Goal: Task Accomplishment & Management: Manage account settings

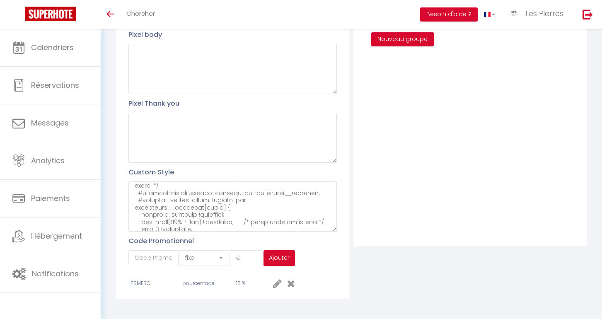
scroll to position [2895, 0]
click at [189, 216] on textarea at bounding box center [232, 206] width 208 height 50
paste textarea "/* === Style homogène pour "à partir de" === */ .property-price-badge { backgro…"
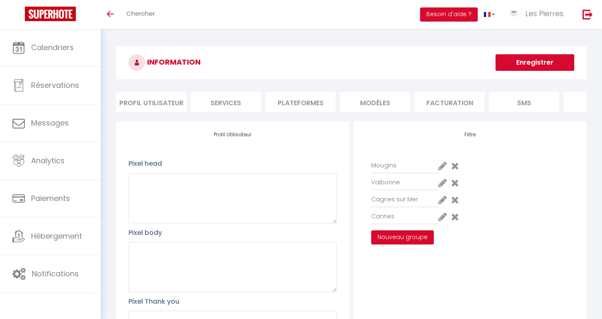
scroll to position [0, 0]
click at [514, 66] on button "Enregistrer" at bounding box center [534, 62] width 79 height 17
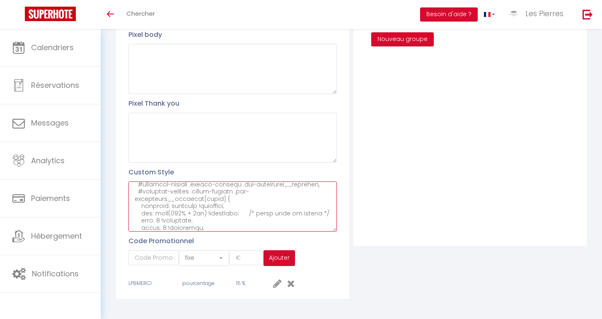
scroll to position [2900, 0]
drag, startPoint x: 171, startPoint y: 219, endPoint x: 133, endPoint y: 214, distance: 37.6
click at [133, 214] on textarea at bounding box center [232, 206] width 208 height 50
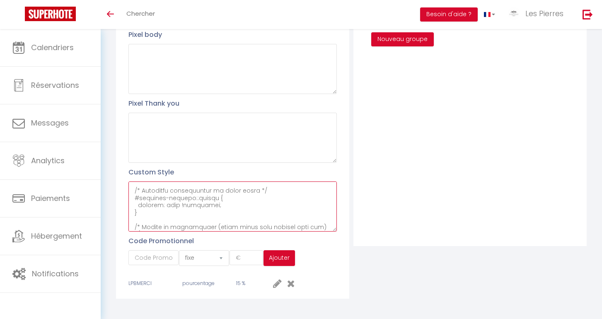
scroll to position [1411, 0]
click at [228, 208] on textarea at bounding box center [232, 206] width 208 height 50
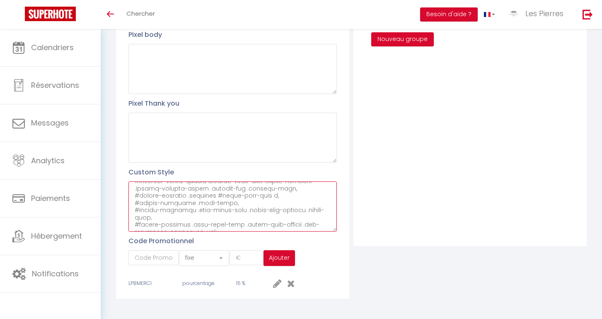
scroll to position [0, 0]
drag, startPoint x: 146, startPoint y: 217, endPoint x: 126, endPoint y: 79, distance: 140.1
click at [126, 79] on div "Profil Utilisateur Pixel head Pixel body Pixel Thank you Custom Style Code Prom…" at bounding box center [232, 110] width 233 height 375
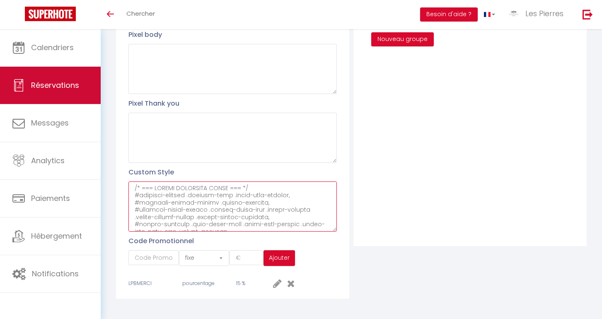
paste textarea
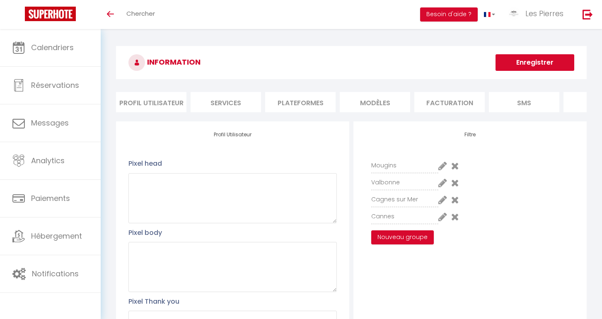
click at [502, 73] on h3 "INFORMATION" at bounding box center [351, 62] width 471 height 33
click at [509, 63] on button "Enregistrer" at bounding box center [534, 62] width 79 height 17
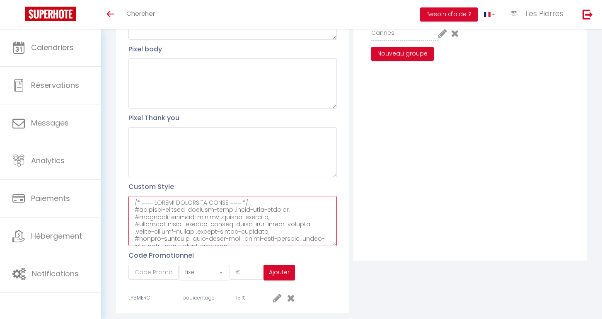
drag, startPoint x: 188, startPoint y: 198, endPoint x: 101, endPoint y: 164, distance: 93.9
click at [101, 164] on div "INFORMATION Enregistrer Profil Utilisateur Services Plateformes MODÈLES Factura…" at bounding box center [351, 91] width 501 height 493
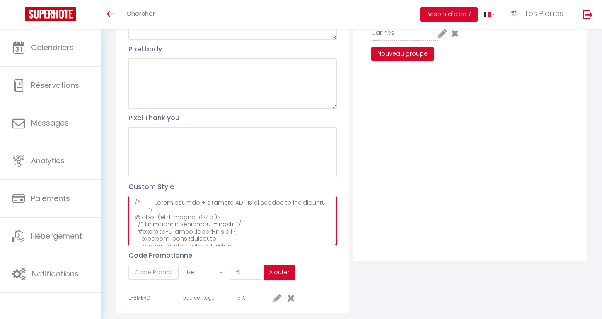
paste textarea "/* === CACHER CERTAINES INFOS === */ #external-booking .rentals-list .owner-cit…"
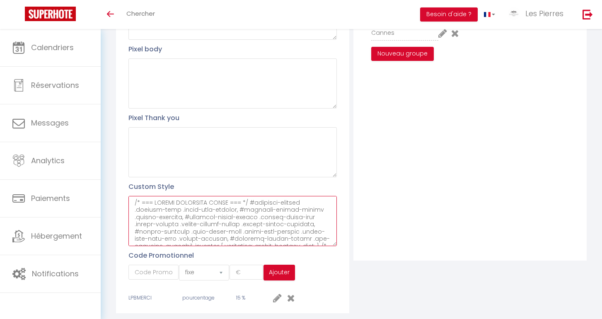
scroll to position [659, 0]
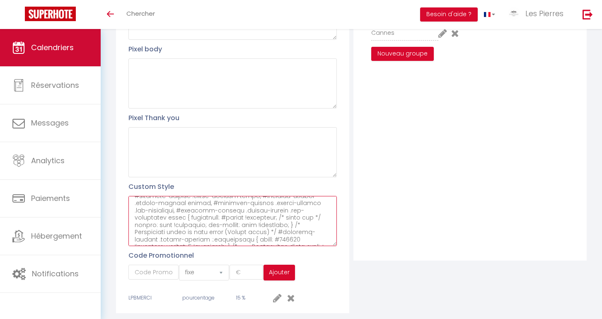
paste textarea "/* === Badge prix simplifié === */ #external-booking .rentals-list .rental-card…"
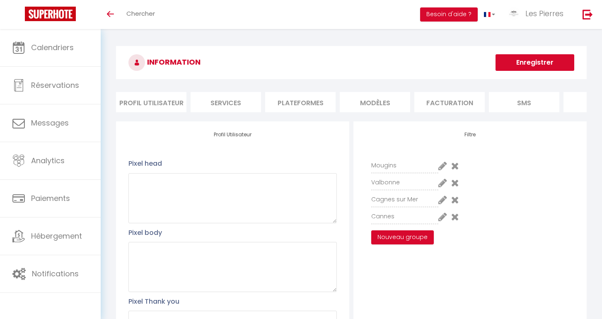
scroll to position [0, 0]
click at [534, 57] on button "Enregistrer" at bounding box center [534, 62] width 79 height 17
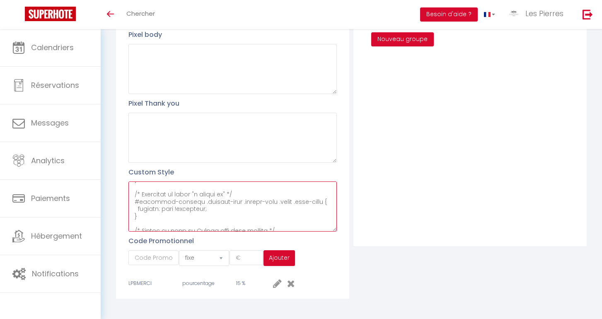
scroll to position [821, 0]
drag, startPoint x: 275, startPoint y: 191, endPoint x: 194, endPoint y: 204, distance: 82.7
click at [194, 204] on textarea at bounding box center [232, 206] width 208 height 50
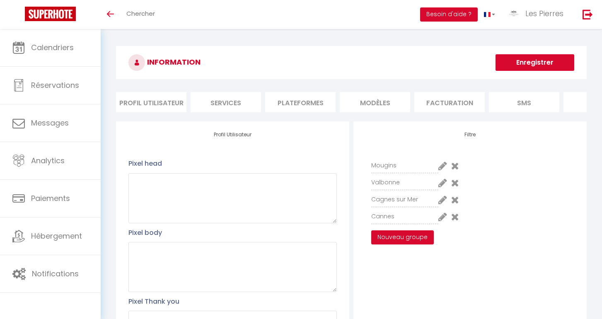
scroll to position [0, 0]
click at [527, 65] on button "Enregistrer" at bounding box center [534, 62] width 79 height 17
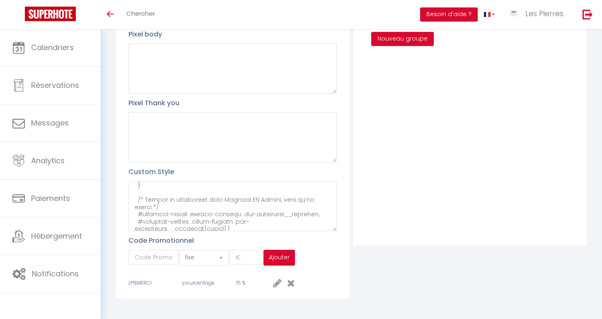
scroll to position [198, 0]
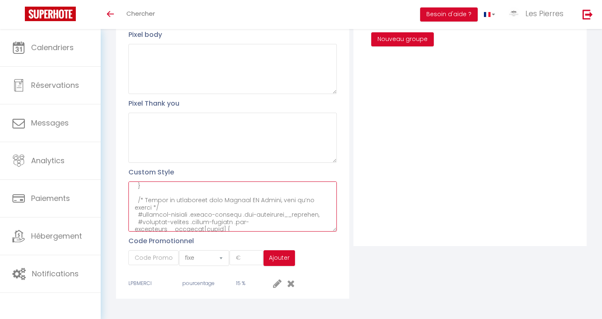
click at [169, 217] on textarea at bounding box center [232, 206] width 208 height 50
paste textarea "/* === SUPPRIMER LE SCROLL HORIZONTAL === */ html, body { overflow-x: hidden !i…"
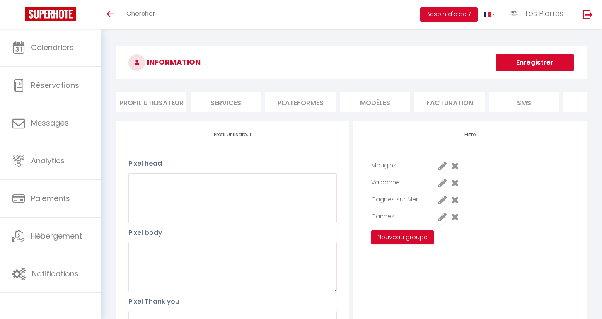
scroll to position [0, 0]
click at [512, 57] on button "Enregistrer" at bounding box center [534, 62] width 79 height 17
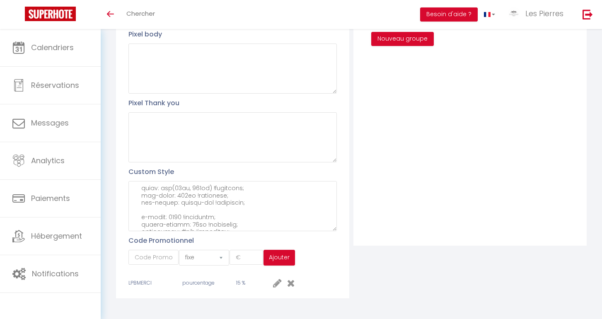
scroll to position [198, 0]
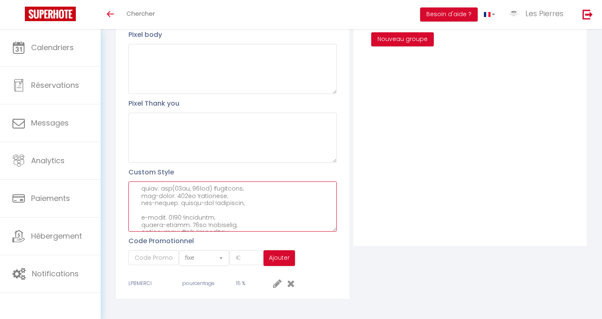
click at [163, 220] on textarea at bounding box center [232, 206] width 208 height 50
paste textarea "/* === Agrandir & centrer le calendrier dans les pages logement === */ #externa…"
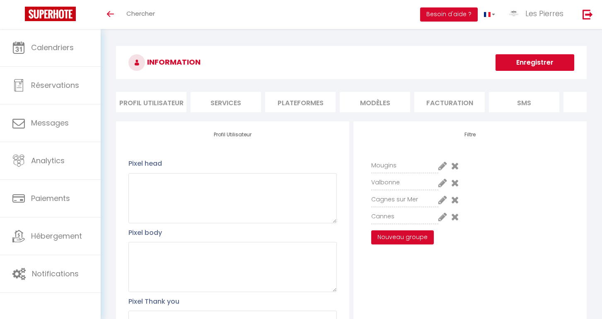
scroll to position [0, 0]
click at [521, 59] on button "Enregistrer" at bounding box center [534, 62] width 79 height 17
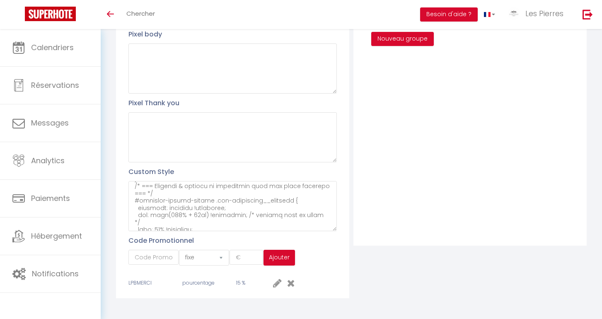
scroll to position [198, 0]
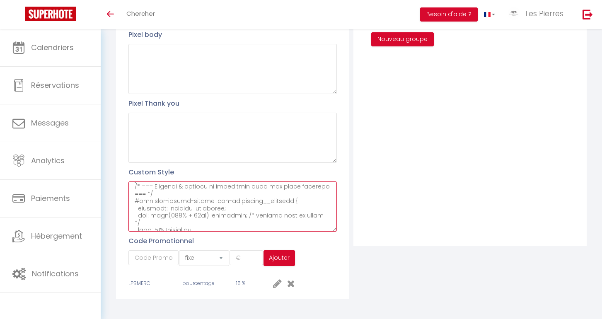
click at [173, 215] on textarea at bounding box center [232, 206] width 208 height 50
click at [168, 220] on textarea at bounding box center [232, 206] width 208 height 50
paste textarea "/* === Lorem ip dolorsitam cons adi elits doeiusmo === */ /* Tempori utlaboreet…"
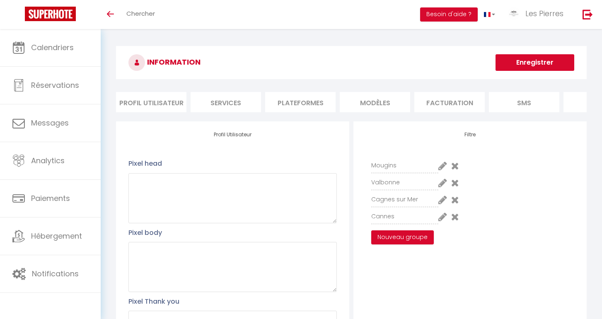
scroll to position [0, 0]
type textarea "/* === CACHER CERTAINES INFOS === */ #external-booking .rentals-list .owner-cit…"
click at [519, 67] on button "Enregistrer" at bounding box center [534, 62] width 79 height 17
